Goal: Information Seeking & Learning: Learn about a topic

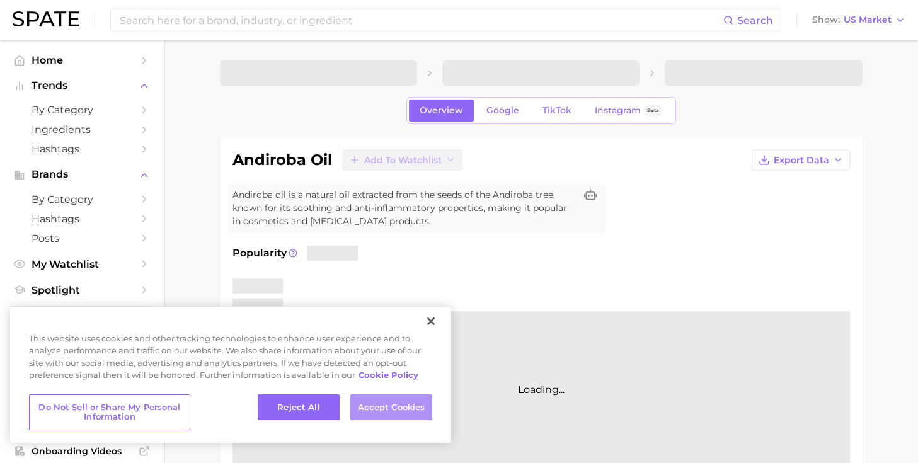
click at [382, 403] on button "Accept Cookies" at bounding box center [391, 408] width 82 height 26
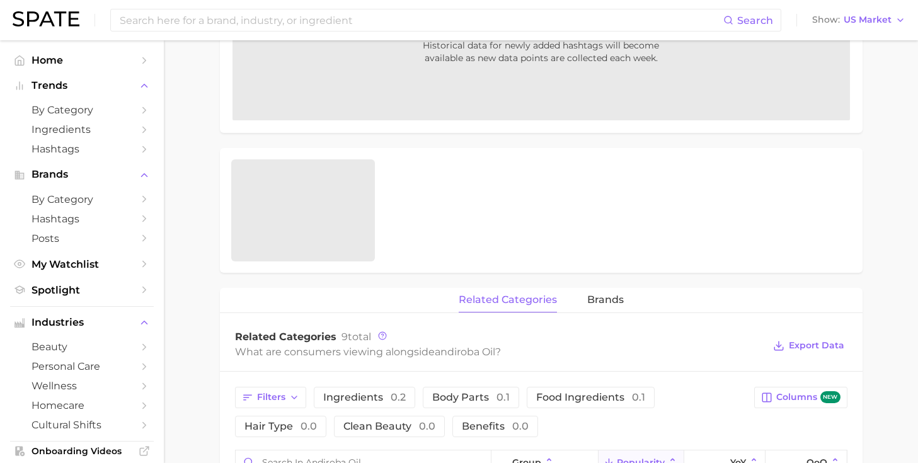
scroll to position [88, 0]
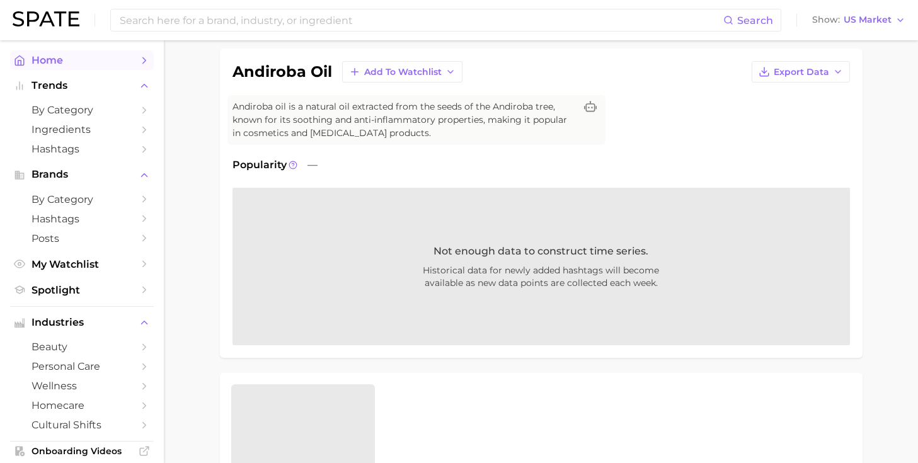
click at [86, 64] on span "Home" at bounding box center [82, 60] width 101 height 12
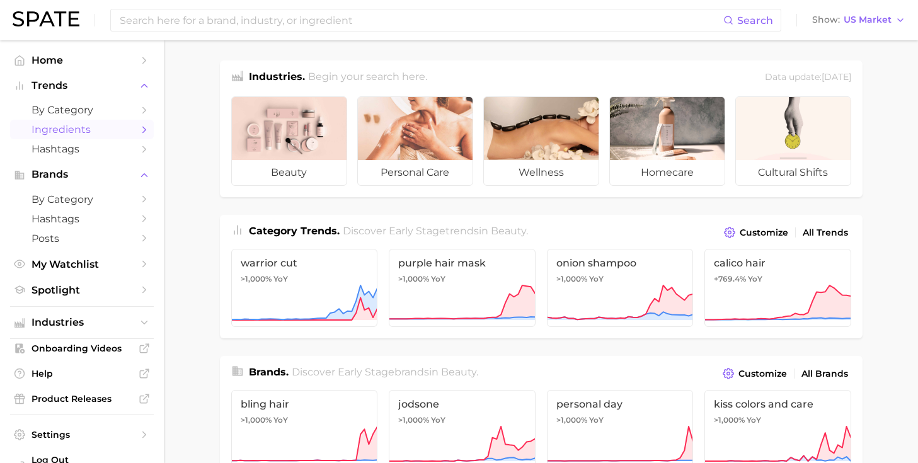
click at [112, 127] on span "Ingredients" at bounding box center [82, 130] width 101 height 12
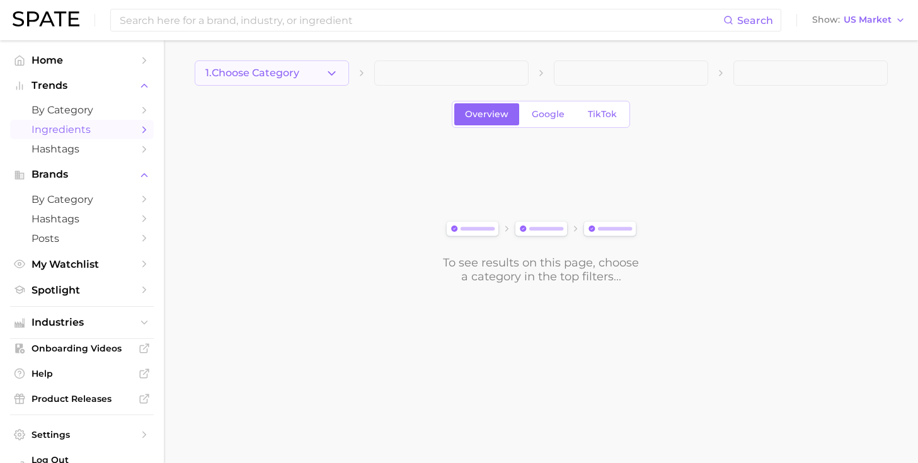
click at [274, 64] on button "1. Choose Category" at bounding box center [272, 73] width 154 height 25
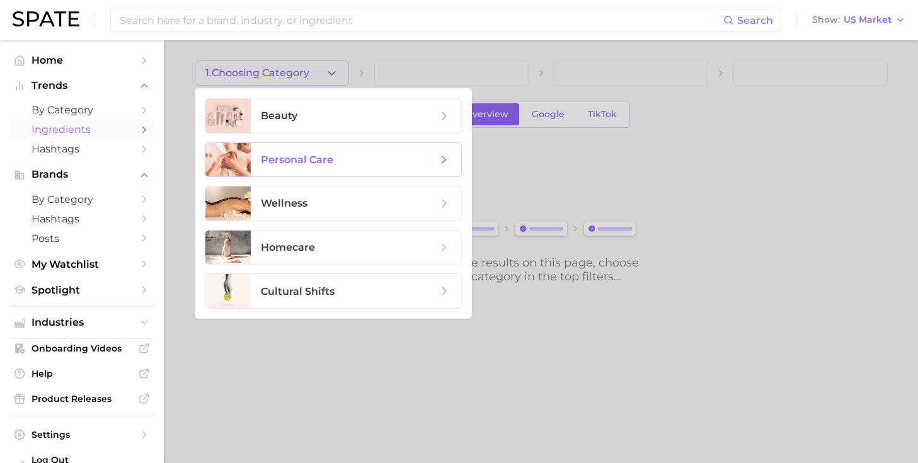
click at [345, 153] on span "personal care" at bounding box center [356, 160] width 211 height 34
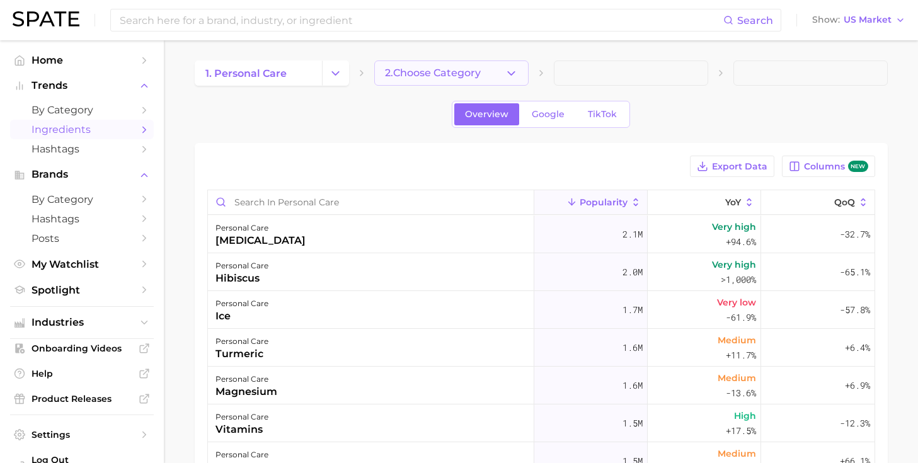
click at [423, 77] on span "2. Choose Category" at bounding box center [433, 72] width 96 height 11
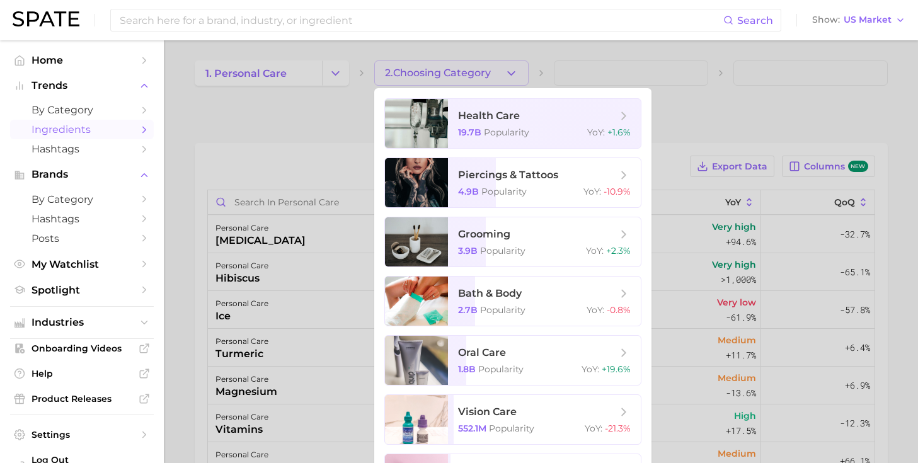
click at [357, 134] on div at bounding box center [459, 231] width 918 height 463
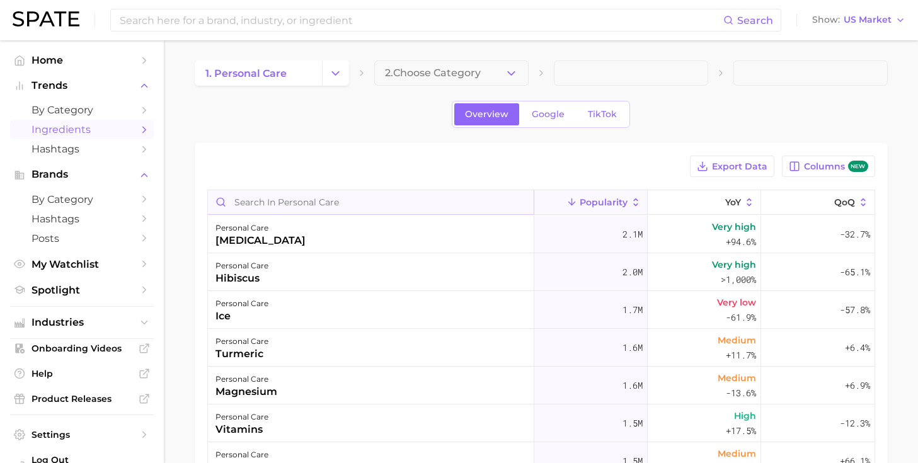
click at [331, 214] on input "Search in personal care" at bounding box center [371, 202] width 326 height 24
click at [330, 211] on input "Search in personal care" at bounding box center [371, 202] width 326 height 24
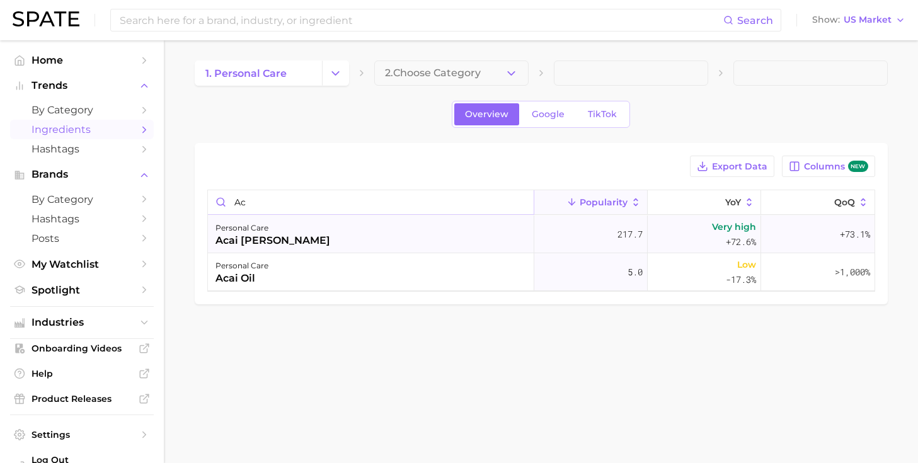
type input "a"
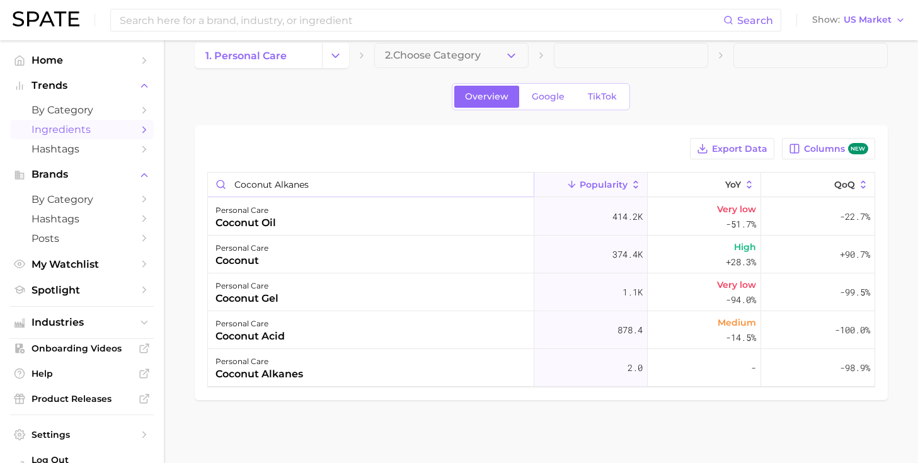
scroll to position [18, 0]
type input "coconut alkanes"
click at [270, 422] on main "1. personal care 2. Choose Category Overview Google TikTok Export Data Columns …" at bounding box center [541, 243] width 755 height 441
